Goal: Task Accomplishment & Management: Manage account settings

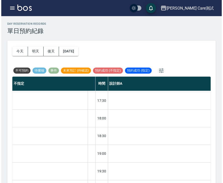
scroll to position [279, 0]
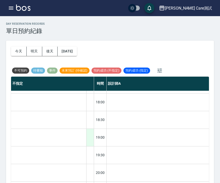
click at [88, 136] on div at bounding box center [90, 136] width 8 height 17
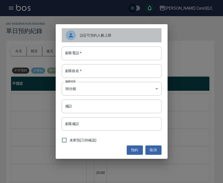
click at [94, 35] on span "設定可預約人數上限" at bounding box center [118, 35] width 77 height 5
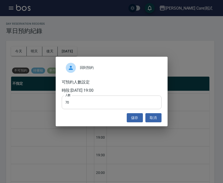
click at [114, 101] on input "70" at bounding box center [112, 102] width 100 height 14
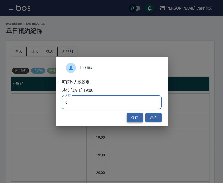
type input "0"
click at [133, 114] on button "儲存" at bounding box center [134, 117] width 16 height 9
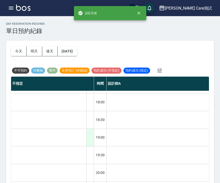
click at [90, 137] on div at bounding box center [90, 136] width 8 height 17
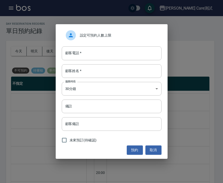
click at [100, 33] on span "設定可預約人數上限" at bounding box center [118, 35] width 77 height 5
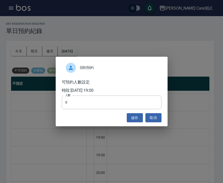
click at [104, 65] on span "回到預約" at bounding box center [118, 67] width 77 height 5
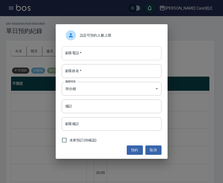
click at [100, 53] on input "顧客電話   *" at bounding box center [112, 53] width 100 height 14
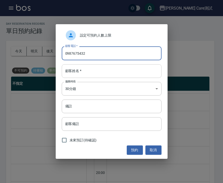
type input "0987675432"
click at [98, 67] on input "顧客姓名   *" at bounding box center [112, 71] width 100 height 14
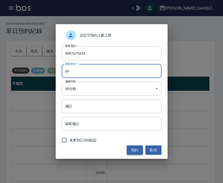
type input "ytr"
click at [137, 150] on button "預約" at bounding box center [134, 149] width 16 height 9
click at [137, 149] on button "預約" at bounding box center [134, 149] width 16 height 9
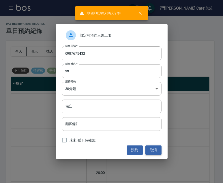
click at [152, 150] on button "取消" at bounding box center [153, 149] width 16 height 9
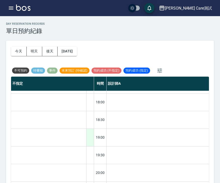
click at [92, 138] on div at bounding box center [90, 136] width 8 height 17
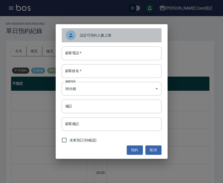
click at [138, 39] on div "設定可預約人數上限" at bounding box center [112, 35] width 100 height 14
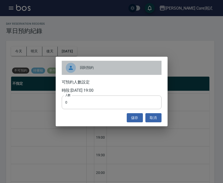
click at [118, 72] on div "回到預約" at bounding box center [112, 68] width 100 height 14
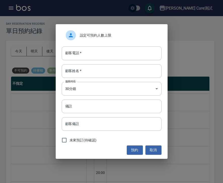
click at [112, 39] on div "設定可預約人數上限" at bounding box center [112, 35] width 100 height 14
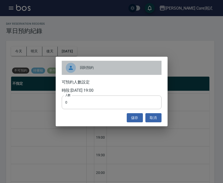
click at [110, 69] on span "回到預約" at bounding box center [118, 67] width 77 height 5
